Goal: Task Accomplishment & Management: Complete application form

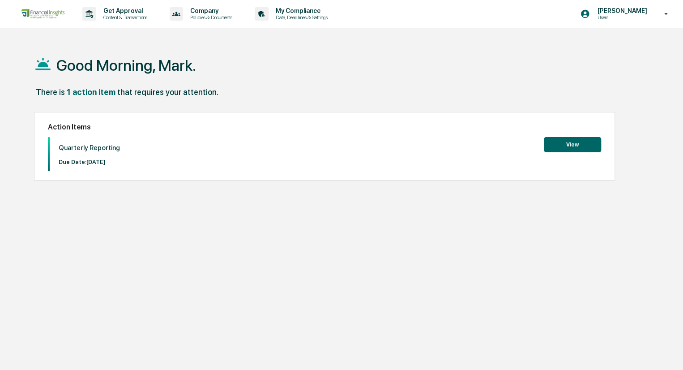
click at [563, 147] on button "View" at bounding box center [572, 144] width 57 height 15
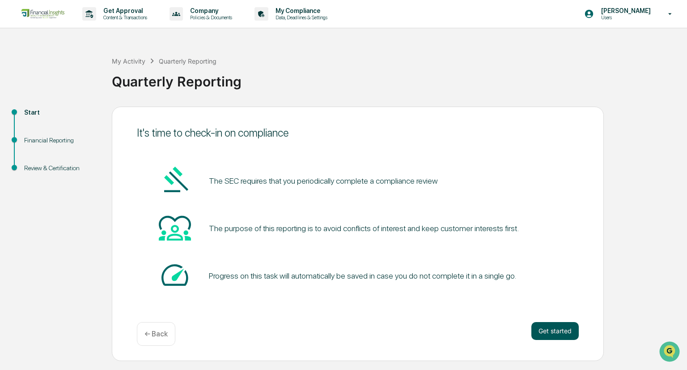
click at [538, 323] on button "Get started" at bounding box center [555, 331] width 47 height 18
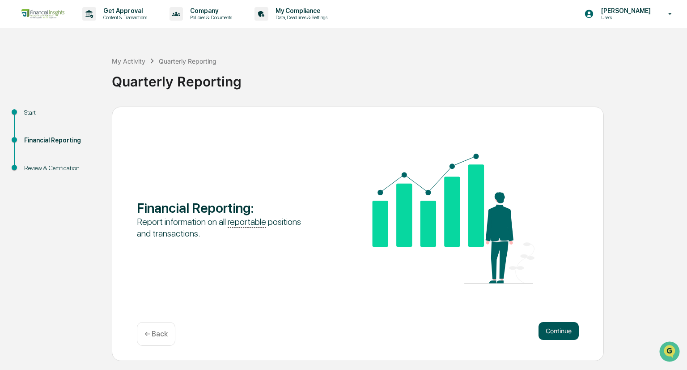
click at [556, 337] on button "Continue" at bounding box center [559, 331] width 40 height 18
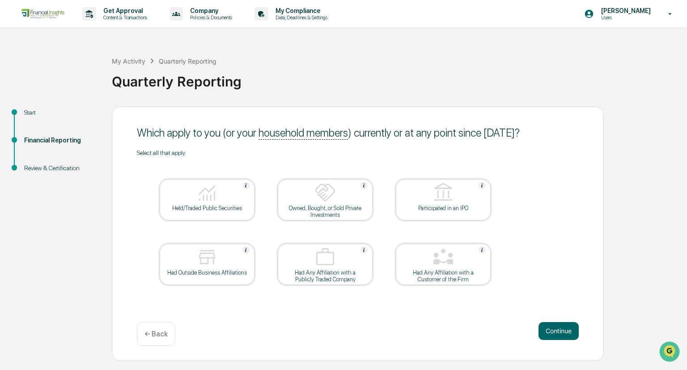
click at [207, 194] on img at bounding box center [206, 192] width 21 height 21
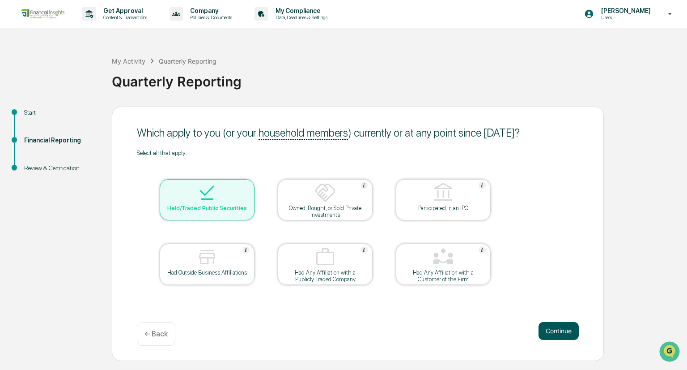
click at [561, 333] on button "Continue" at bounding box center [559, 331] width 40 height 18
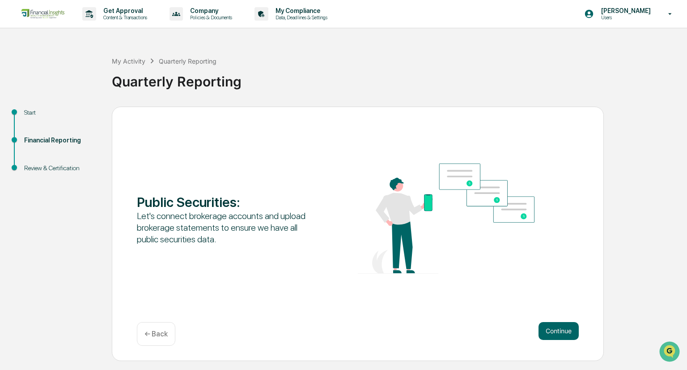
click at [156, 332] on p "← Back" at bounding box center [156, 333] width 23 height 9
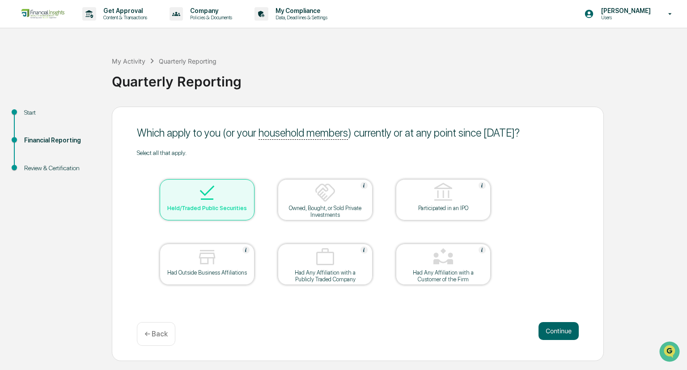
click at [189, 215] on div "Held/Traded Public Securities" at bounding box center [207, 199] width 95 height 41
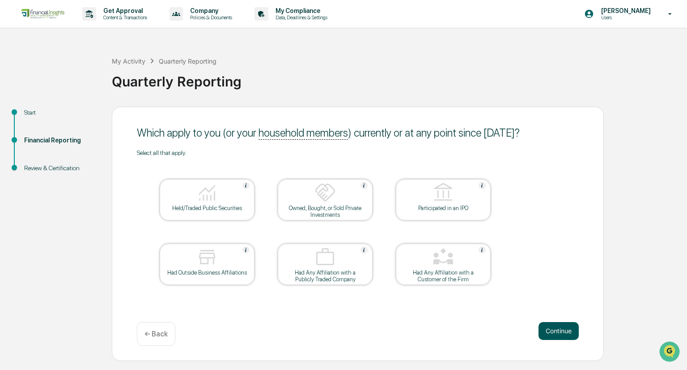
click at [557, 331] on button "Continue" at bounding box center [559, 331] width 40 height 18
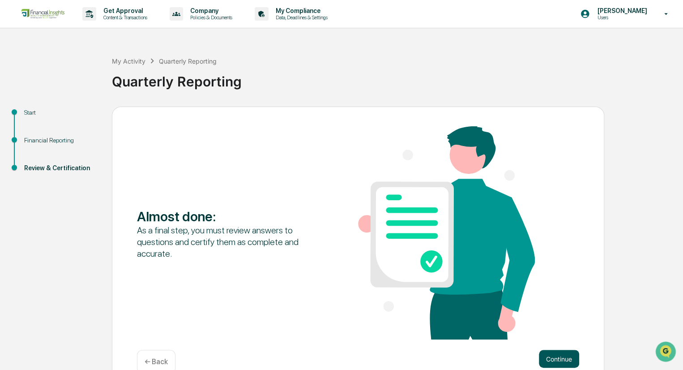
click at [546, 355] on button "Continue" at bounding box center [559, 358] width 40 height 18
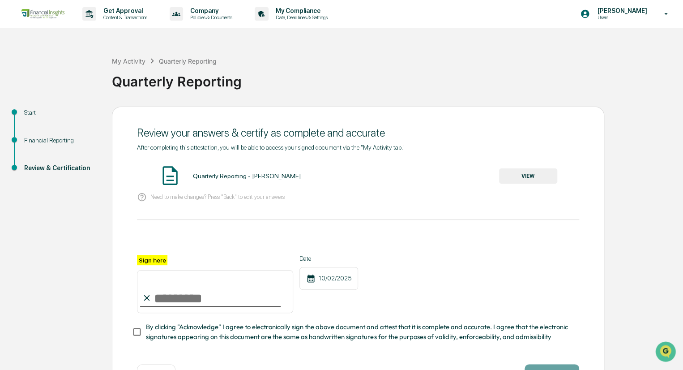
click at [172, 287] on input "Sign here" at bounding box center [215, 291] width 156 height 43
type input "**********"
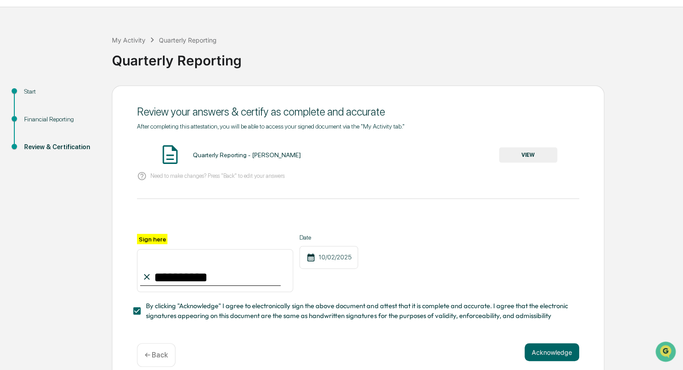
scroll to position [36, 0]
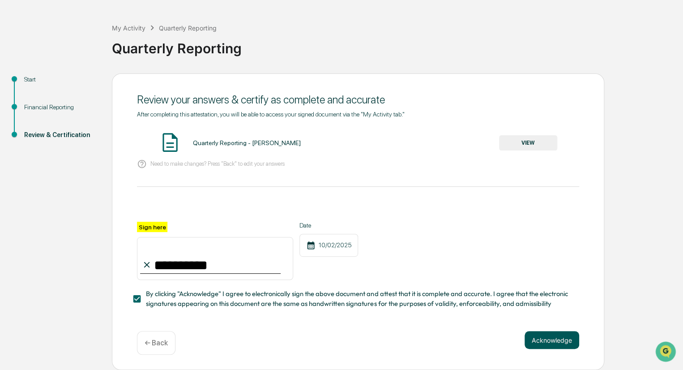
click at [561, 345] on button "Acknowledge" at bounding box center [551, 340] width 55 height 18
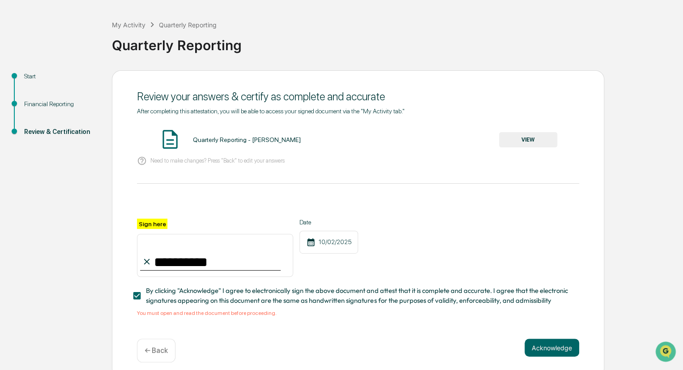
click at [168, 306] on span "By clicking "Acknowledge" I agree to electronically sign the above document and…" at bounding box center [359, 295] width 426 height 20
click at [519, 138] on button "VIEW" at bounding box center [528, 139] width 58 height 15
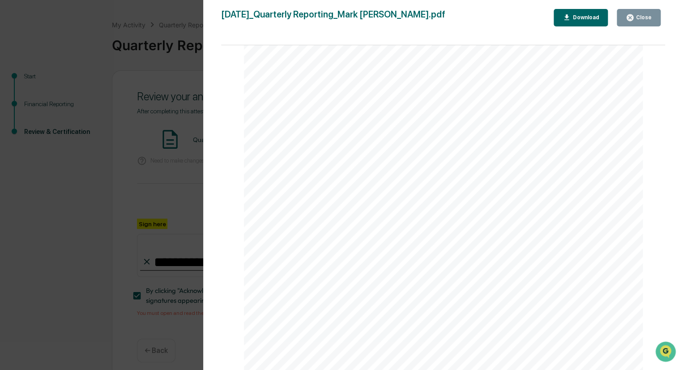
scroll to position [0, 0]
click at [633, 16] on icon "button" at bounding box center [629, 17] width 7 height 7
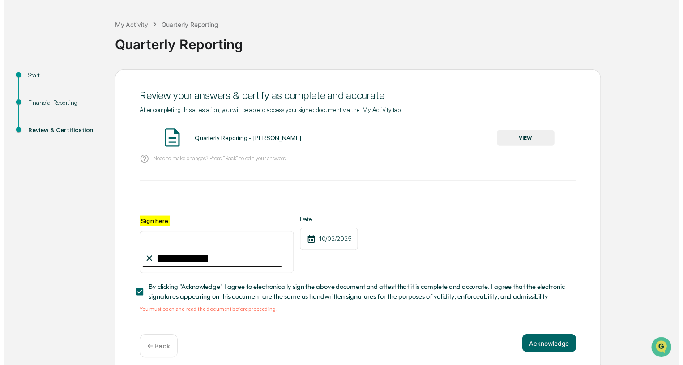
scroll to position [47, 0]
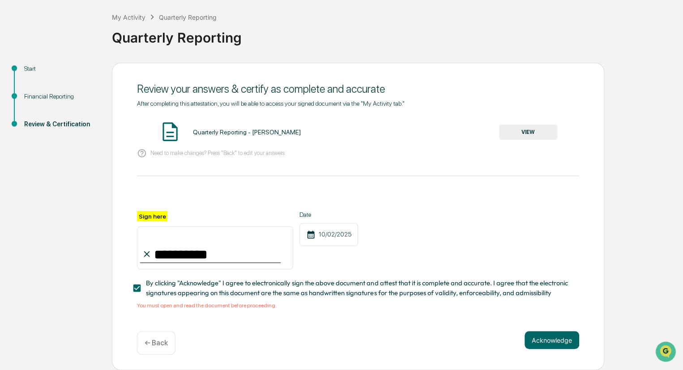
click at [165, 336] on div "← Back" at bounding box center [156, 343] width 38 height 24
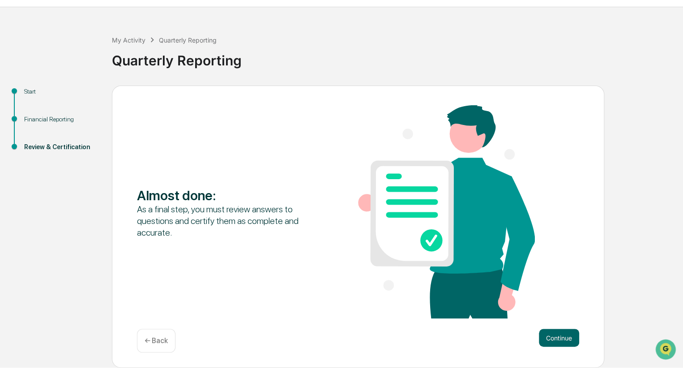
scroll to position [0, 0]
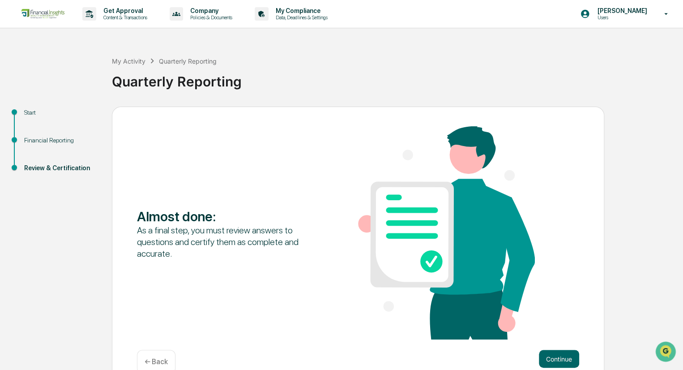
click at [161, 357] on p "← Back" at bounding box center [156, 361] width 23 height 9
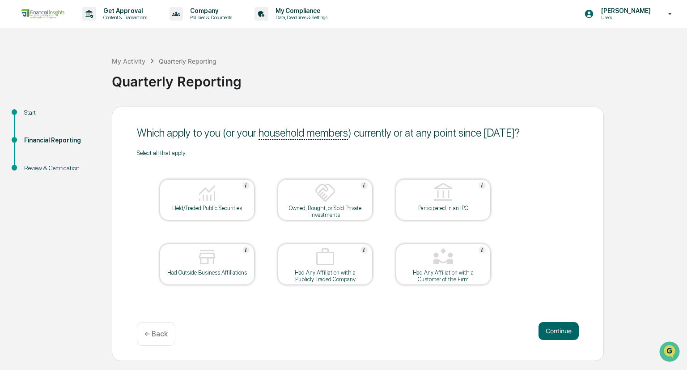
click at [188, 200] on div at bounding box center [206, 193] width 89 height 23
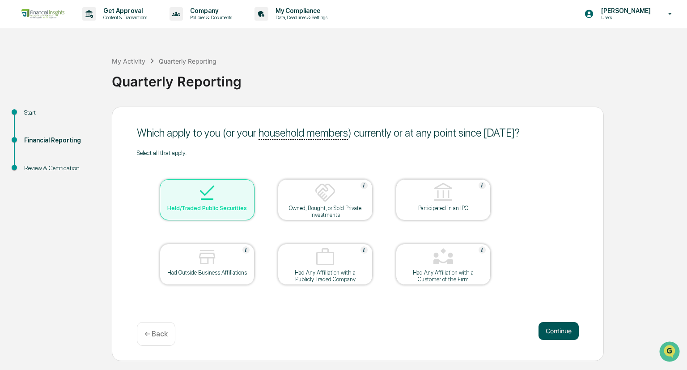
click at [548, 330] on button "Continue" at bounding box center [559, 331] width 40 height 18
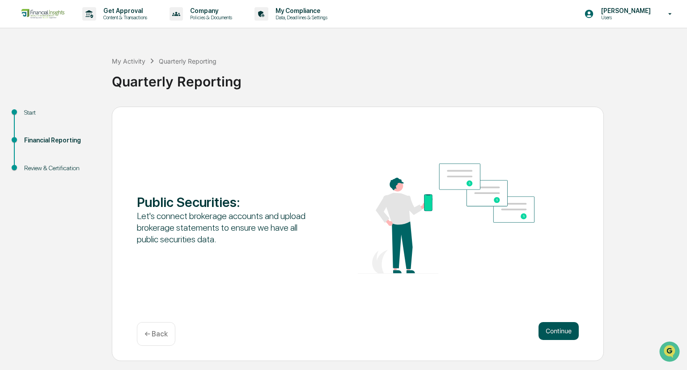
click at [544, 330] on button "Continue" at bounding box center [559, 331] width 40 height 18
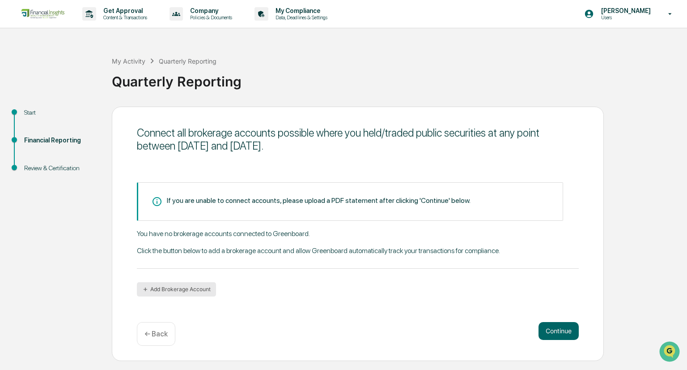
click at [181, 284] on button "Add Brokerage Account" at bounding box center [176, 289] width 79 height 14
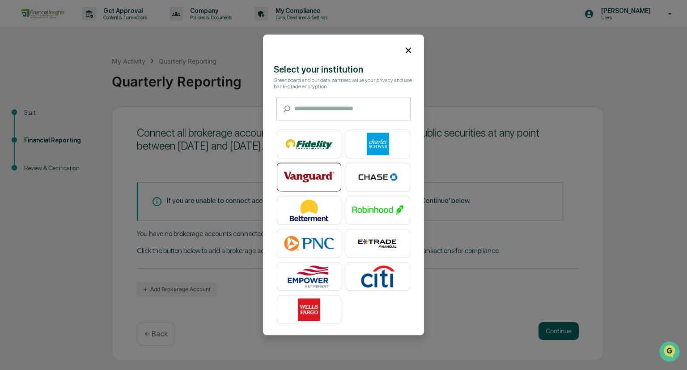
click at [302, 169] on img at bounding box center [309, 177] width 51 height 22
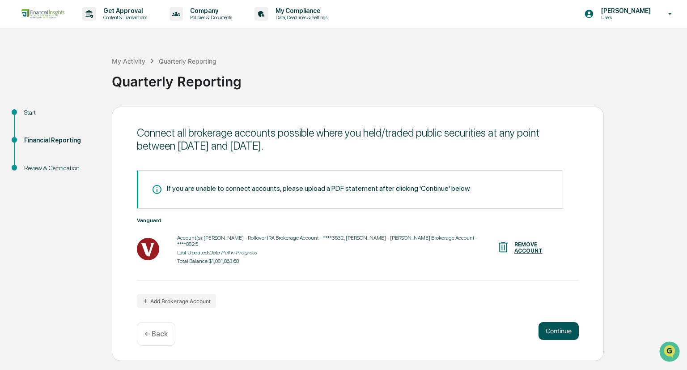
click at [556, 333] on button "Continue" at bounding box center [559, 331] width 40 height 18
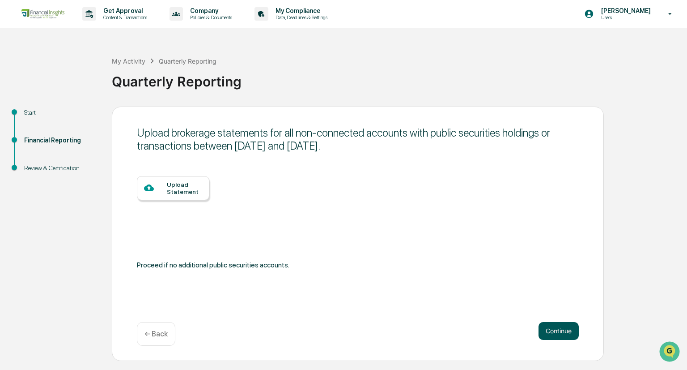
click at [556, 333] on button "Continue" at bounding box center [559, 331] width 40 height 18
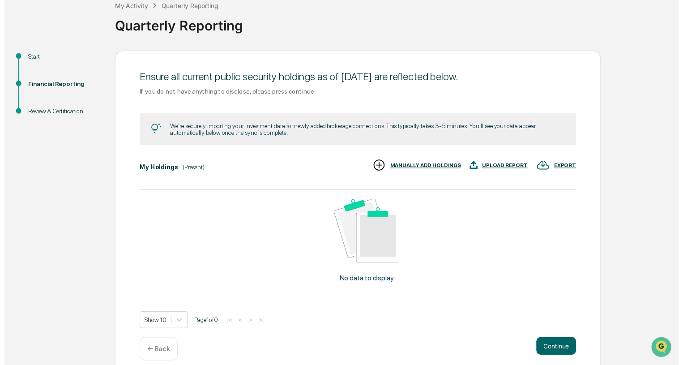
scroll to position [66, 0]
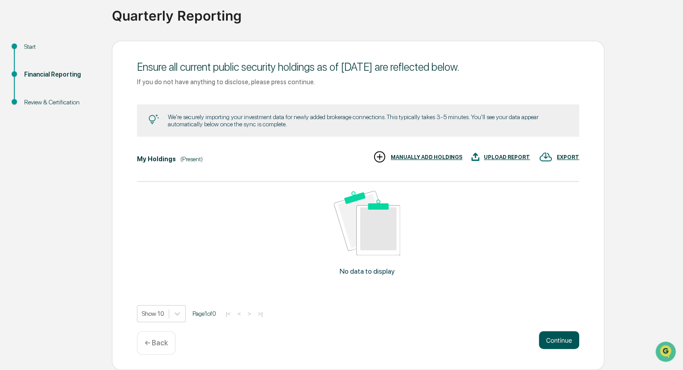
click at [560, 333] on button "Continue" at bounding box center [559, 340] width 40 height 18
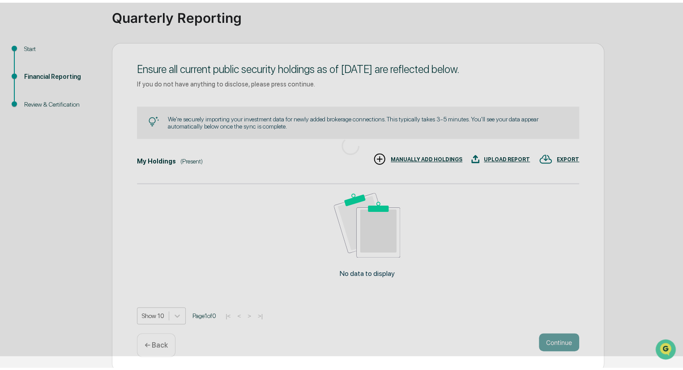
scroll to position [0, 0]
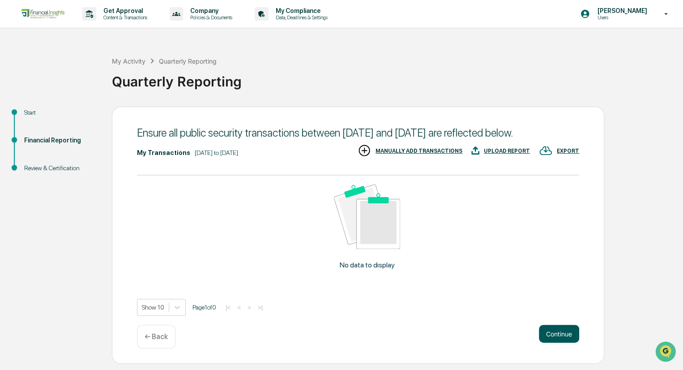
click at [558, 342] on button "Continue" at bounding box center [559, 333] width 40 height 18
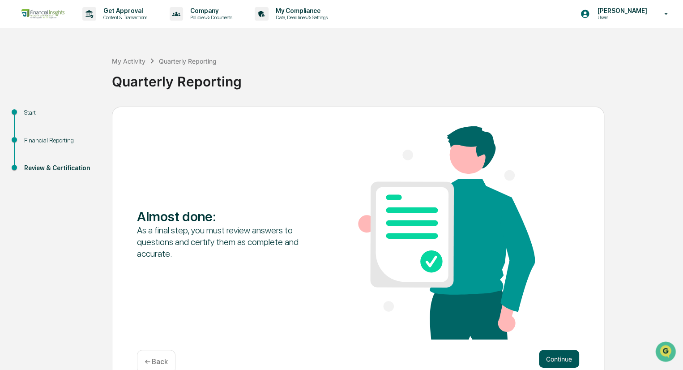
click at [560, 357] on button "Continue" at bounding box center [559, 358] width 40 height 18
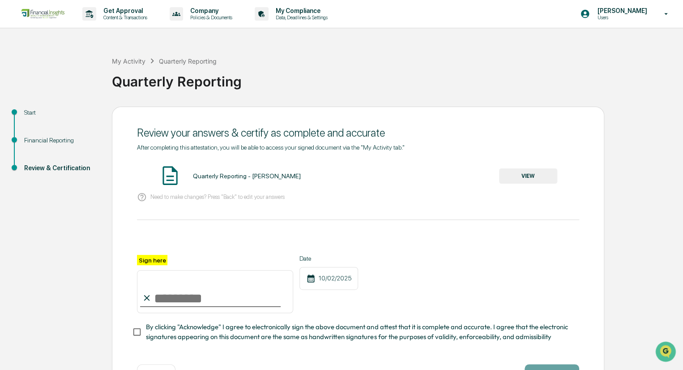
click at [219, 292] on input "Sign here" at bounding box center [215, 291] width 156 height 43
type input "**********"
click at [175, 330] on span "By clicking "Acknowledge" I agree to electronically sign the above document and…" at bounding box center [359, 332] width 426 height 20
click at [202, 174] on div "Quarterly Reporting - [PERSON_NAME]" at bounding box center [246, 175] width 108 height 7
click at [176, 177] on img at bounding box center [170, 175] width 22 height 22
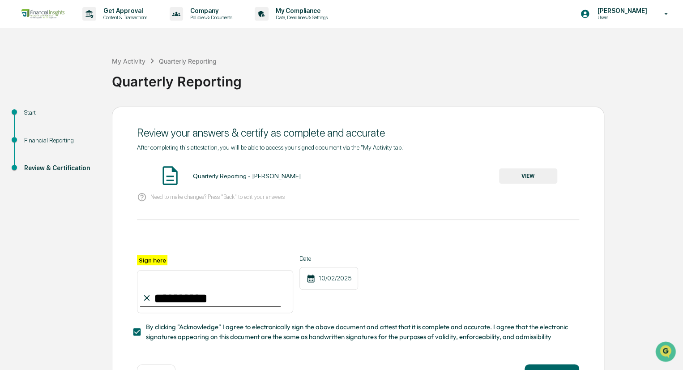
click at [540, 179] on button "VIEW" at bounding box center [528, 175] width 58 height 15
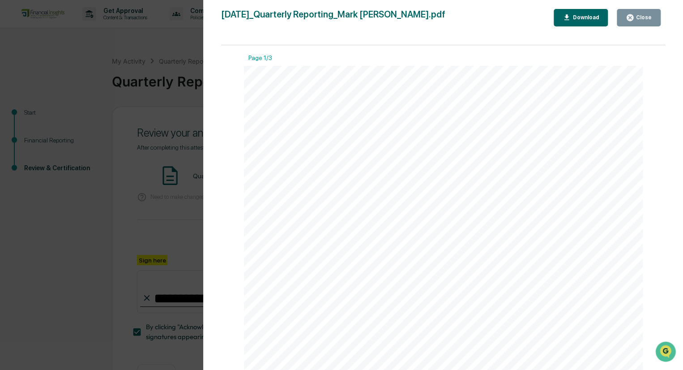
click at [634, 21] on icon "button" at bounding box center [629, 17] width 9 height 9
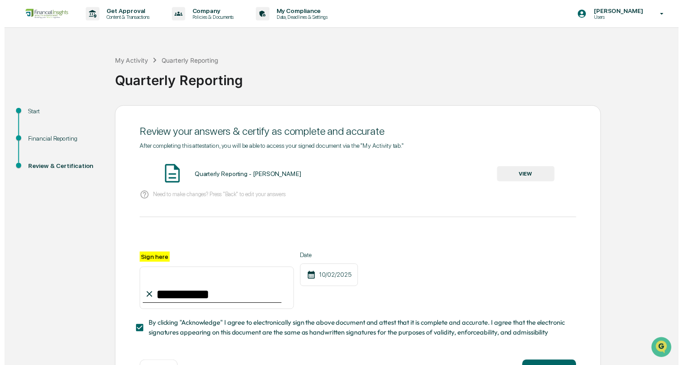
scroll to position [36, 0]
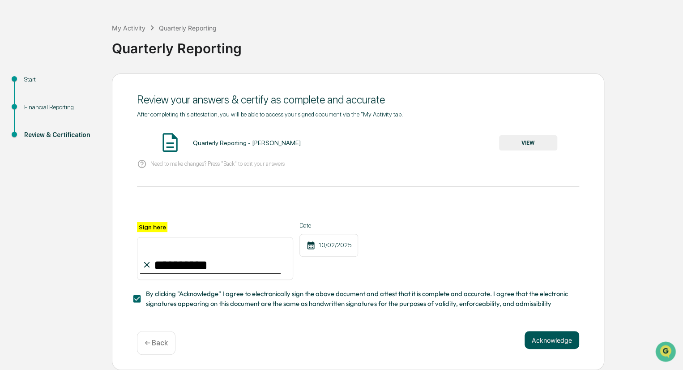
click at [553, 345] on button "Acknowledge" at bounding box center [551, 340] width 55 height 18
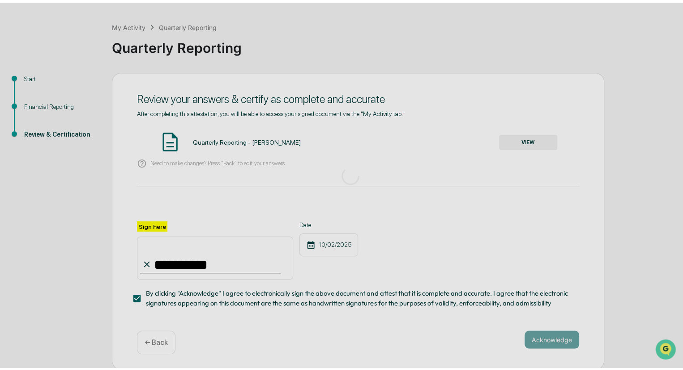
scroll to position [0, 0]
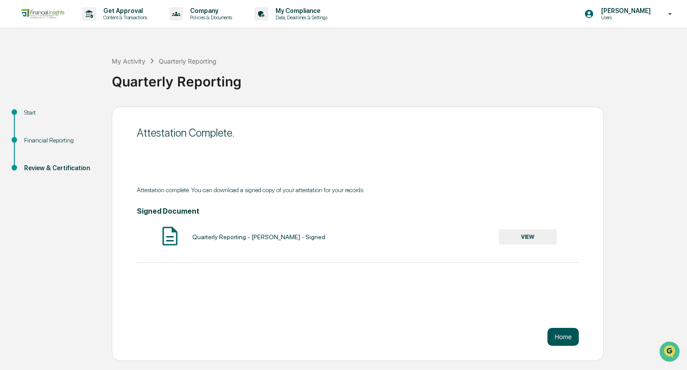
click at [555, 331] on button "Home" at bounding box center [563, 337] width 31 height 18
